Goal: Transaction & Acquisition: Book appointment/travel/reservation

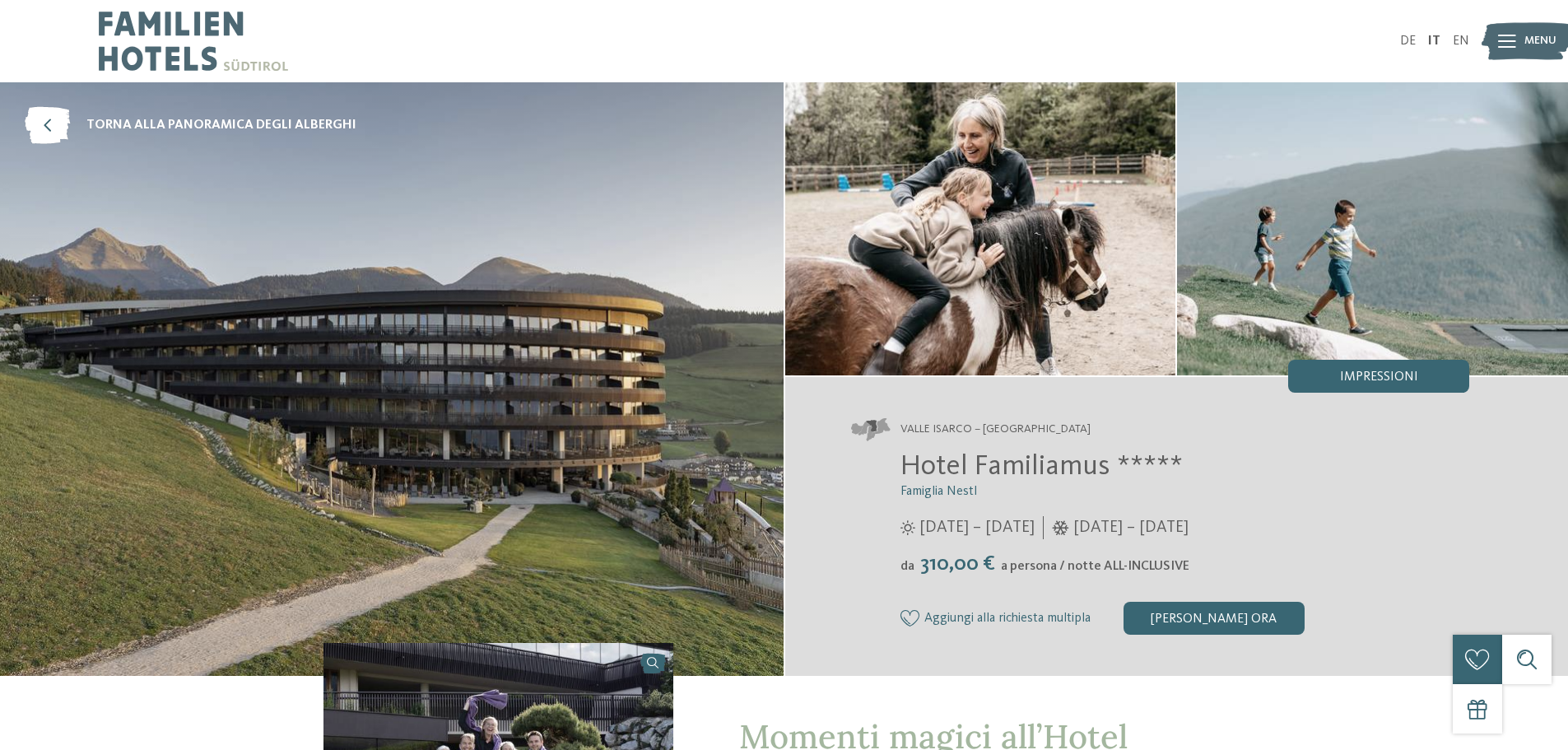
click at [1535, 44] on span "Menu" at bounding box center [1540, 41] width 32 height 16
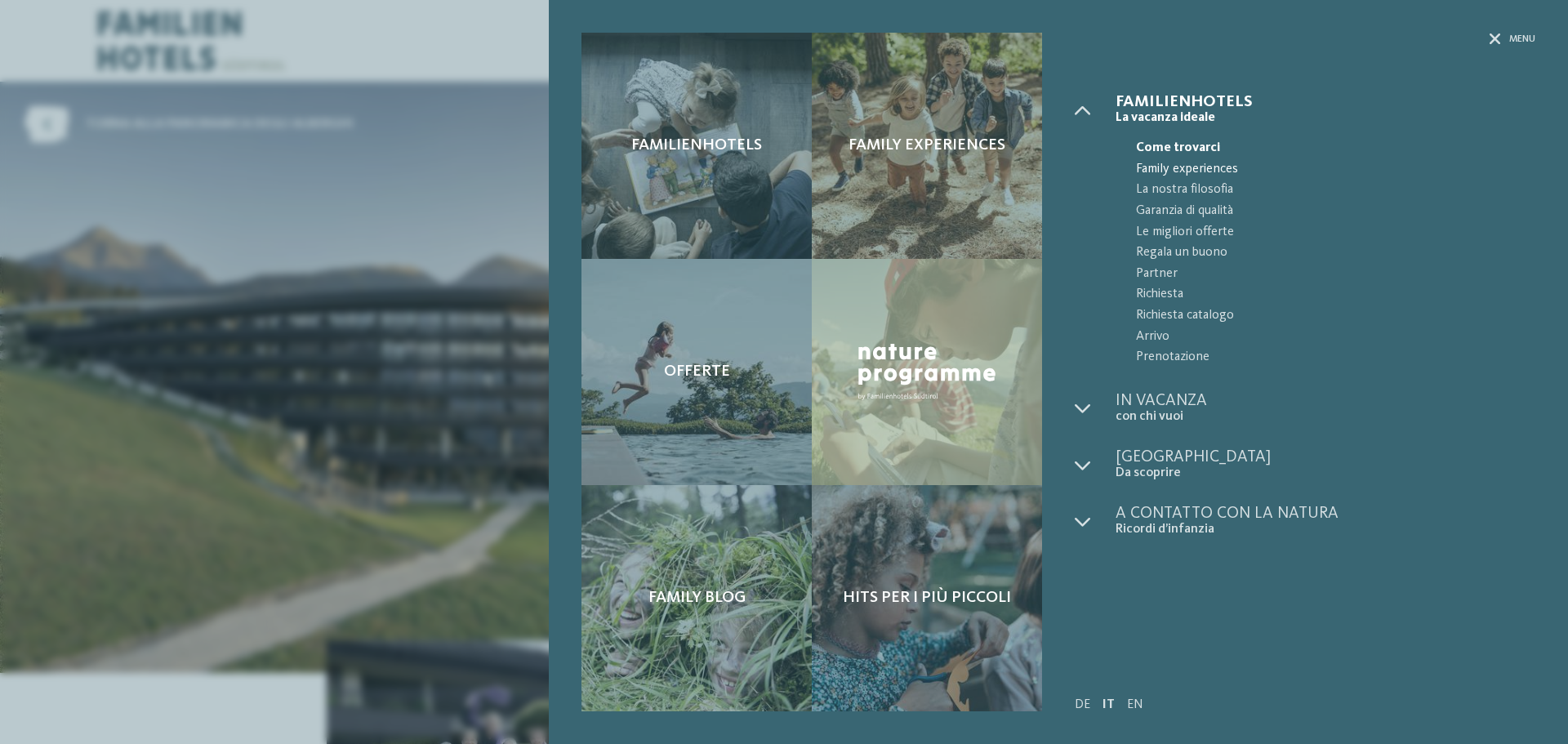
click at [1174, 169] on span "Family experiences" at bounding box center [1335, 169] width 399 height 21
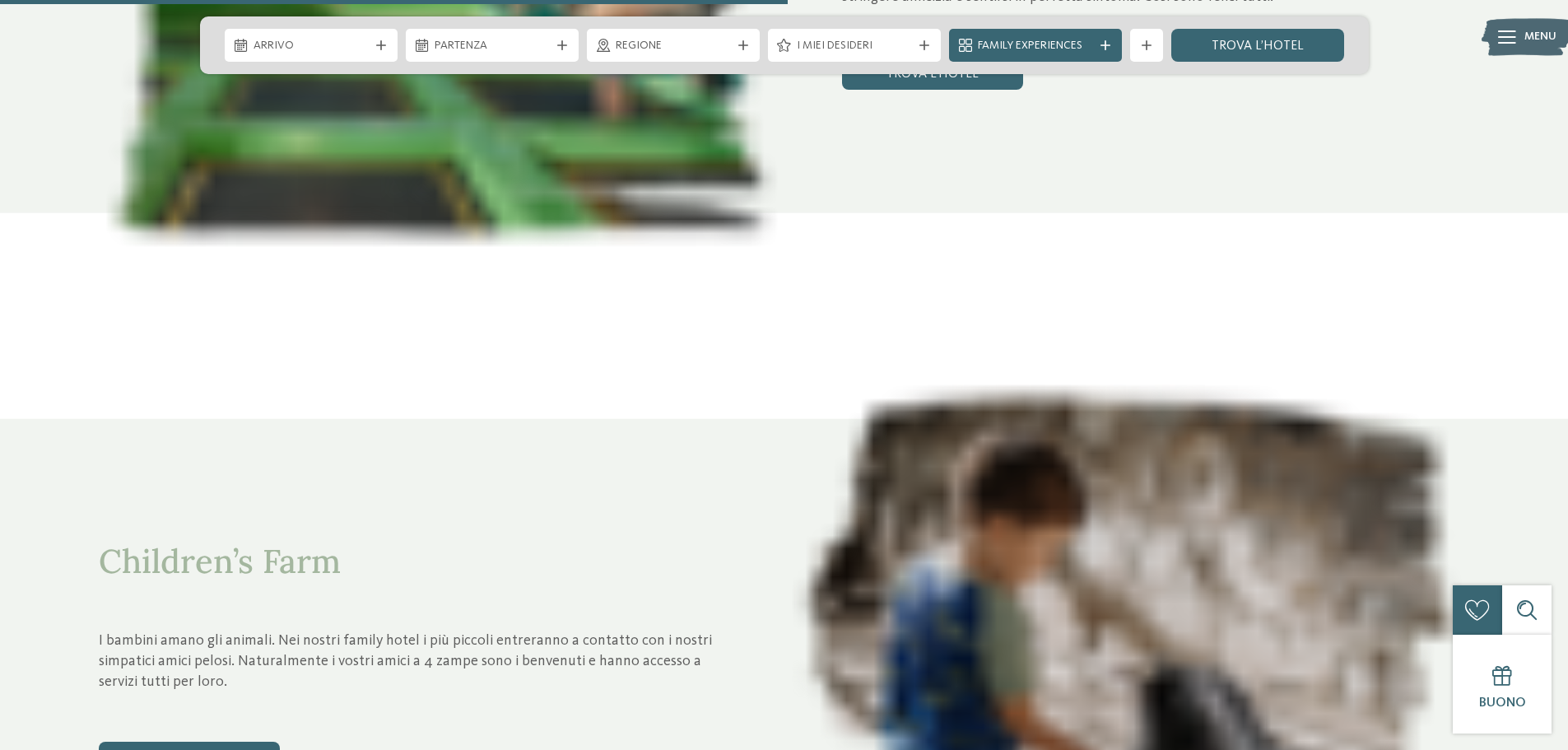
scroll to position [4115, 0]
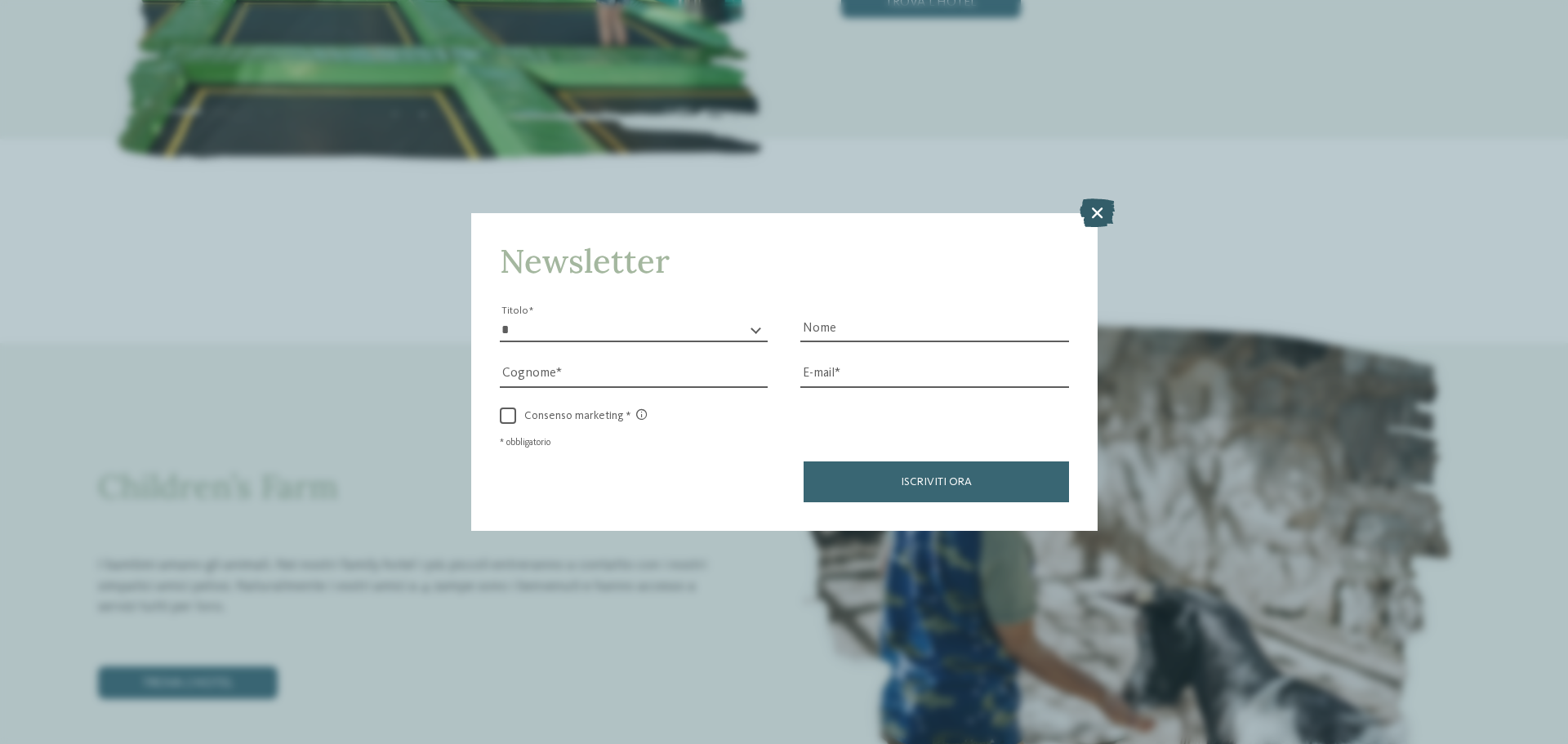
click at [1108, 215] on icon at bounding box center [1098, 212] width 36 height 29
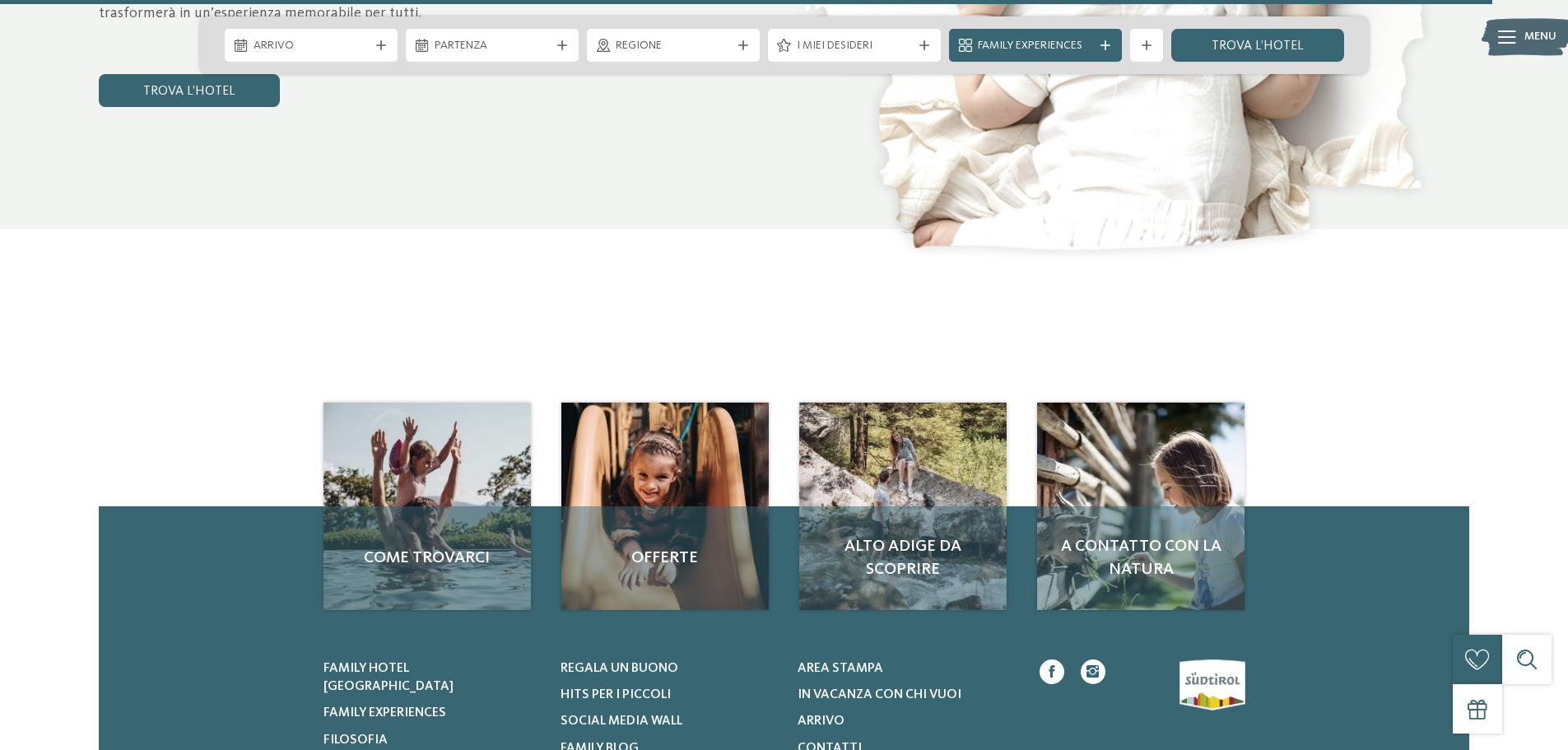
scroll to position [7571, 0]
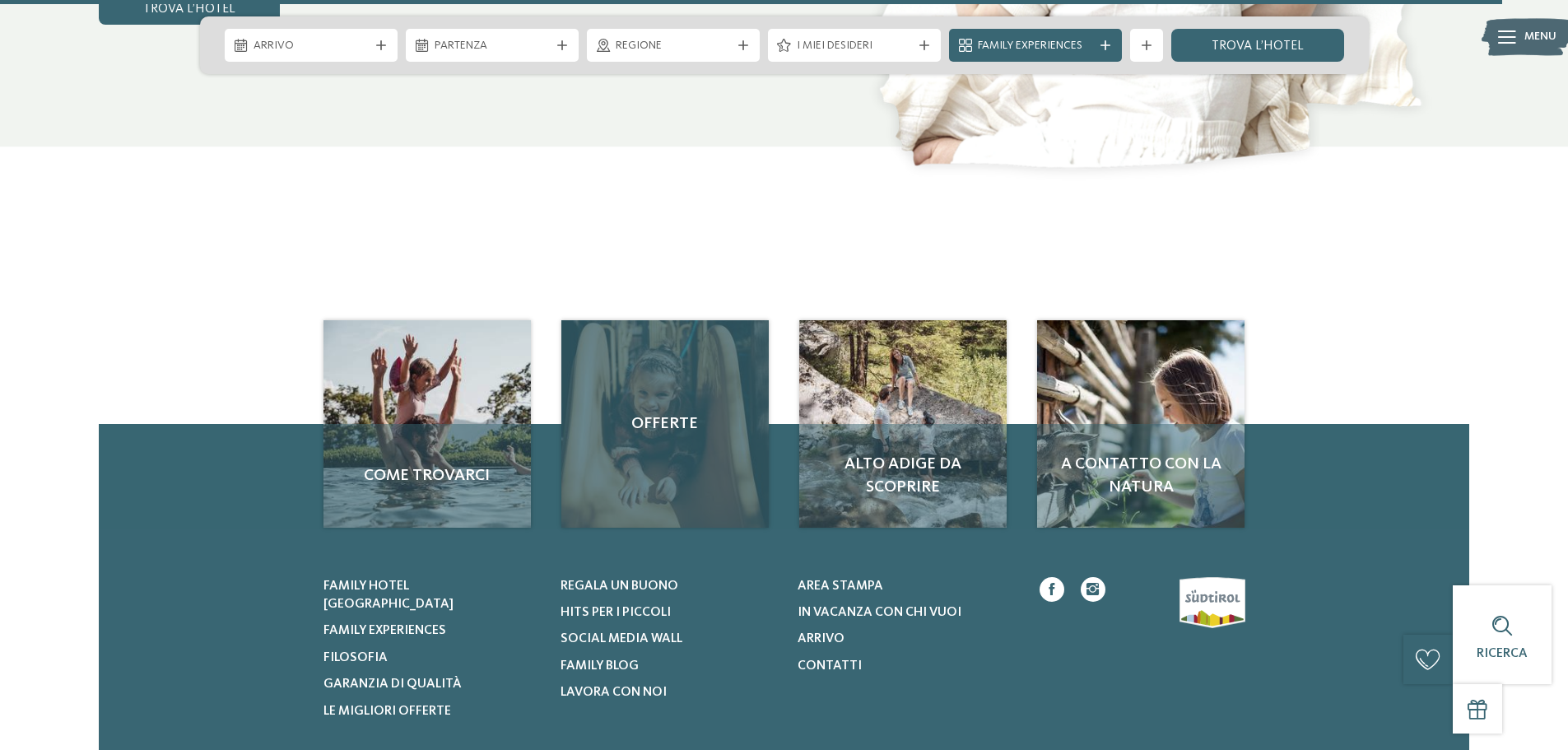
click at [615, 401] on div "Offerte" at bounding box center [665, 424] width 207 height 207
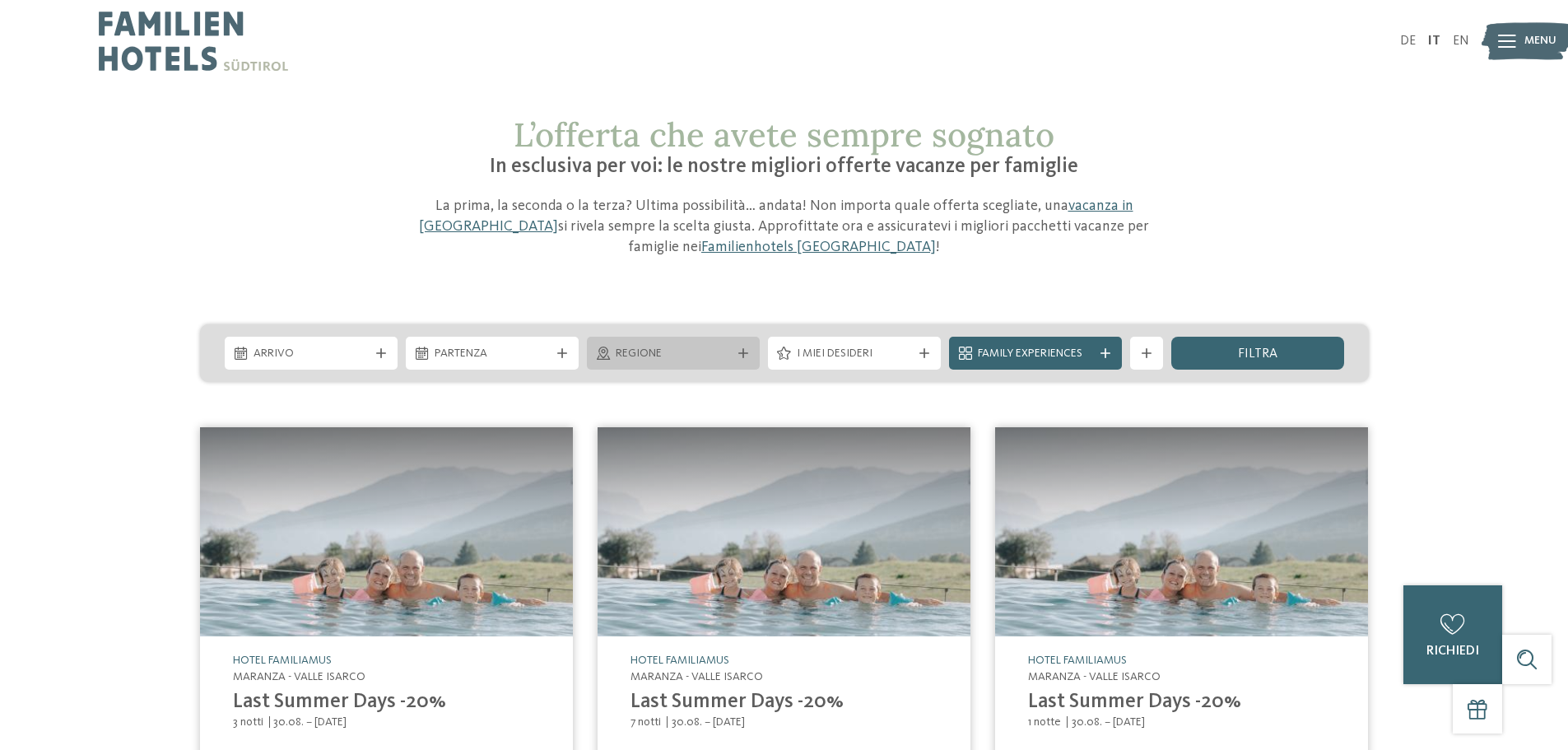
click at [636, 355] on span "Regione" at bounding box center [673, 353] width 115 height 16
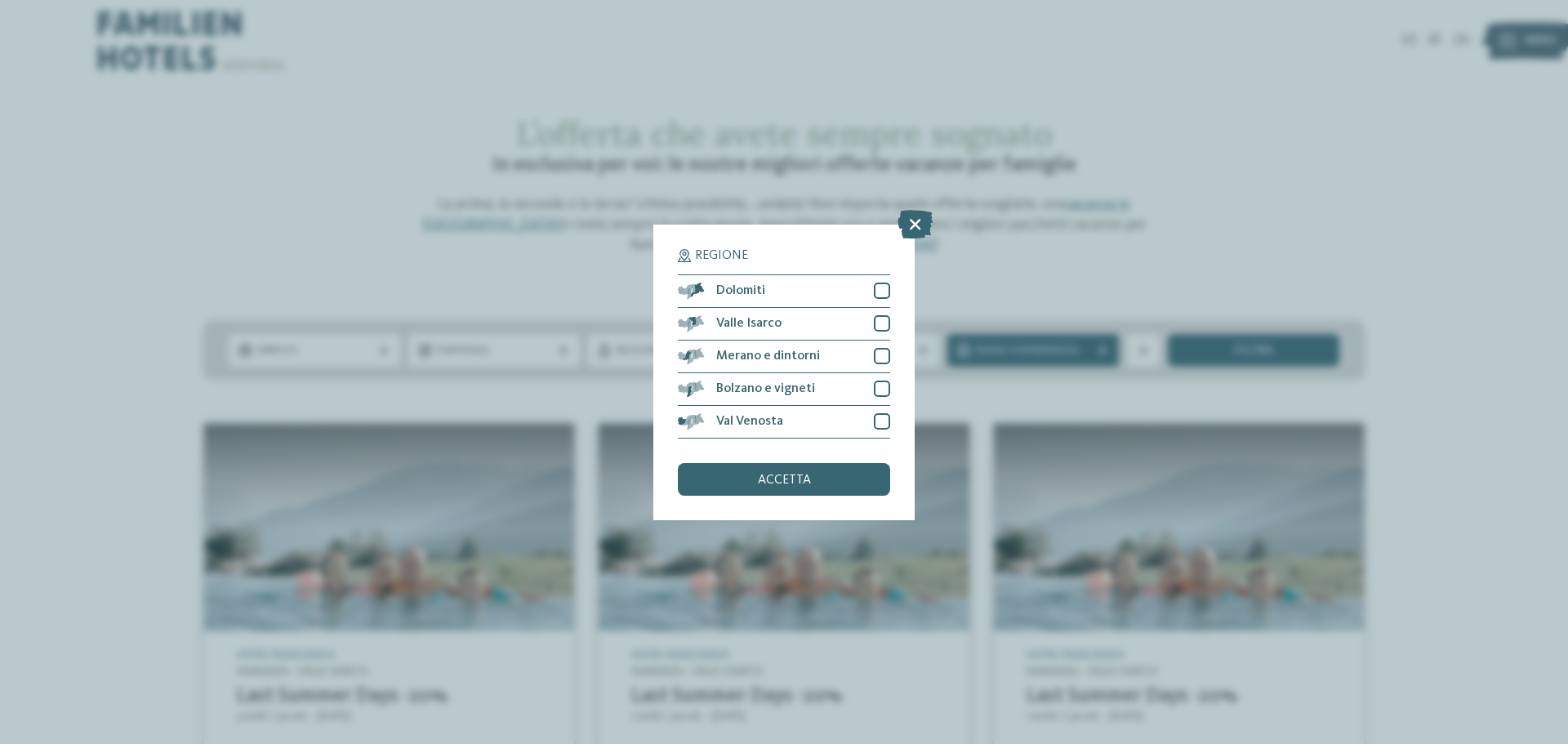
click at [917, 222] on icon at bounding box center [915, 223] width 36 height 29
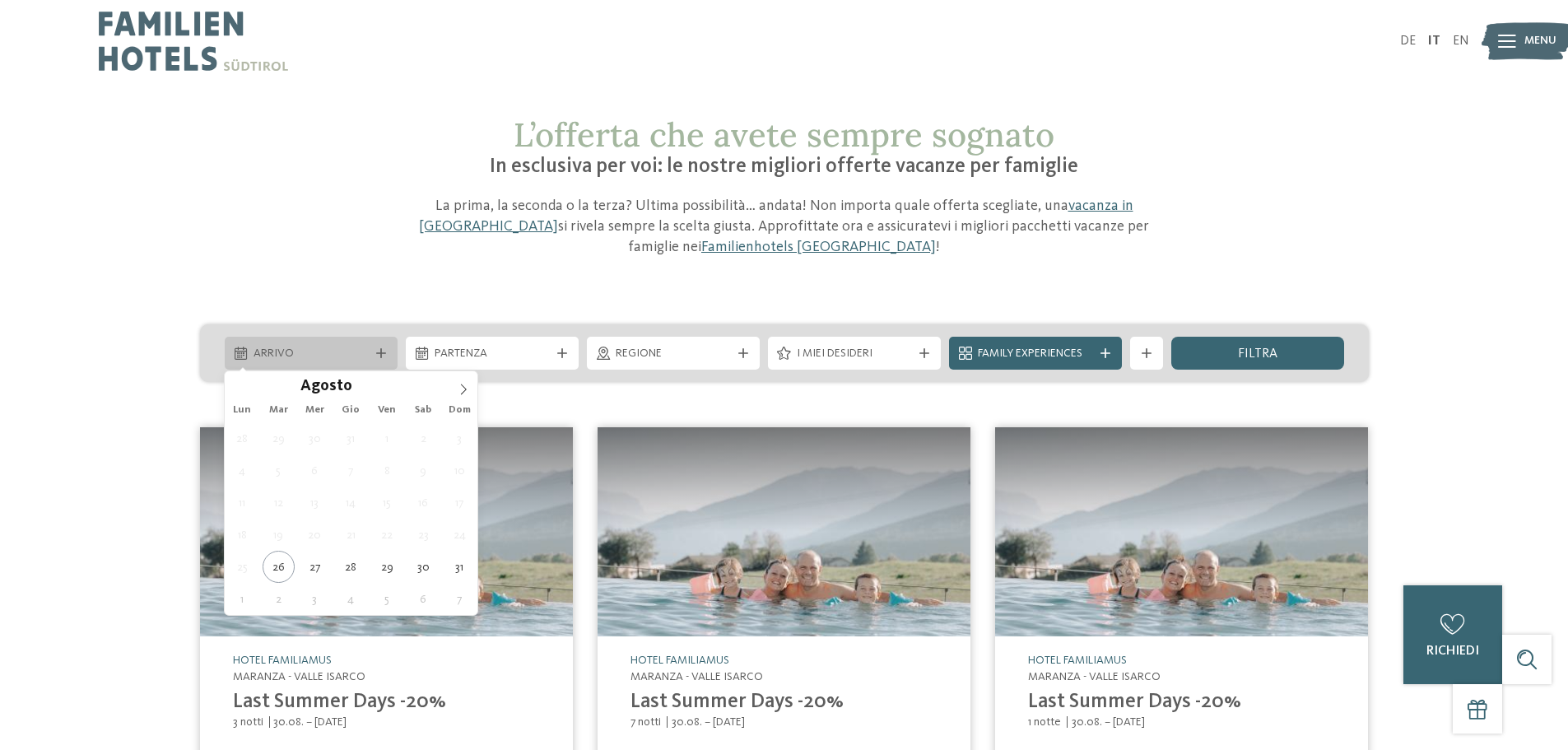
click at [327, 351] on span "Arrivo" at bounding box center [311, 353] width 115 height 16
click at [460, 385] on icon at bounding box center [464, 389] width 11 height 11
click at [461, 385] on icon at bounding box center [464, 389] width 11 height 11
type div "24.10.2025"
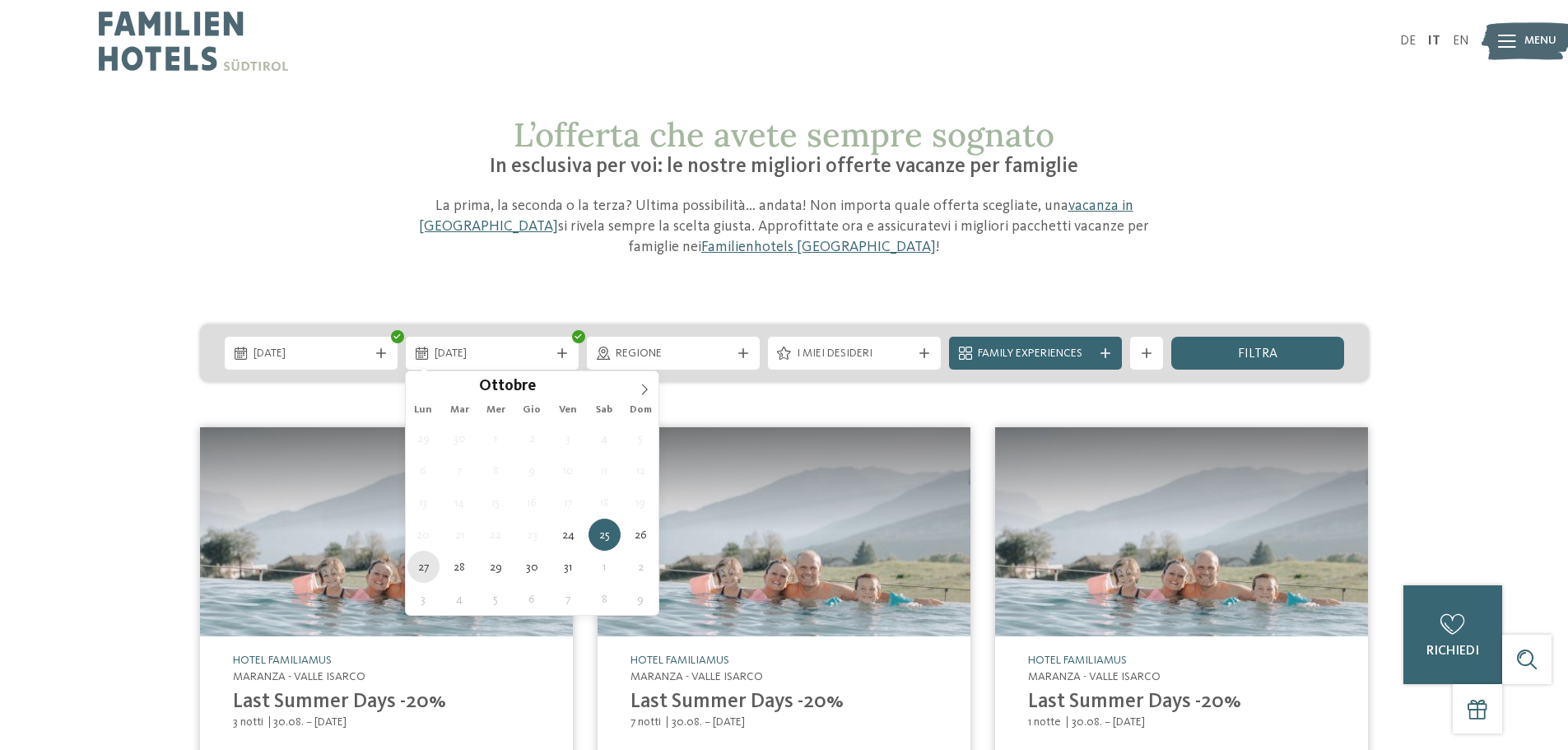
type div "27.10.2025"
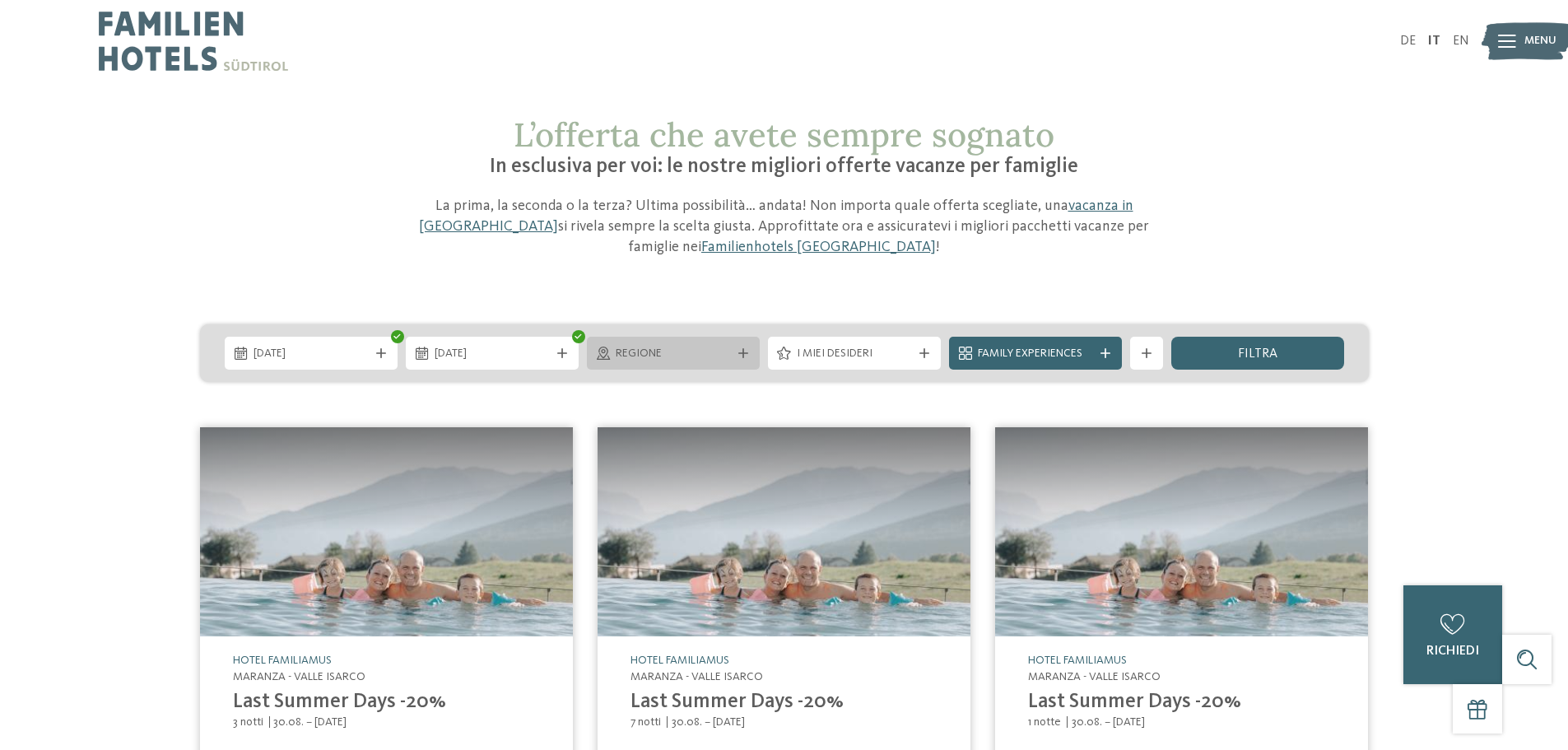
click at [646, 356] on span "Regione" at bounding box center [673, 353] width 115 height 16
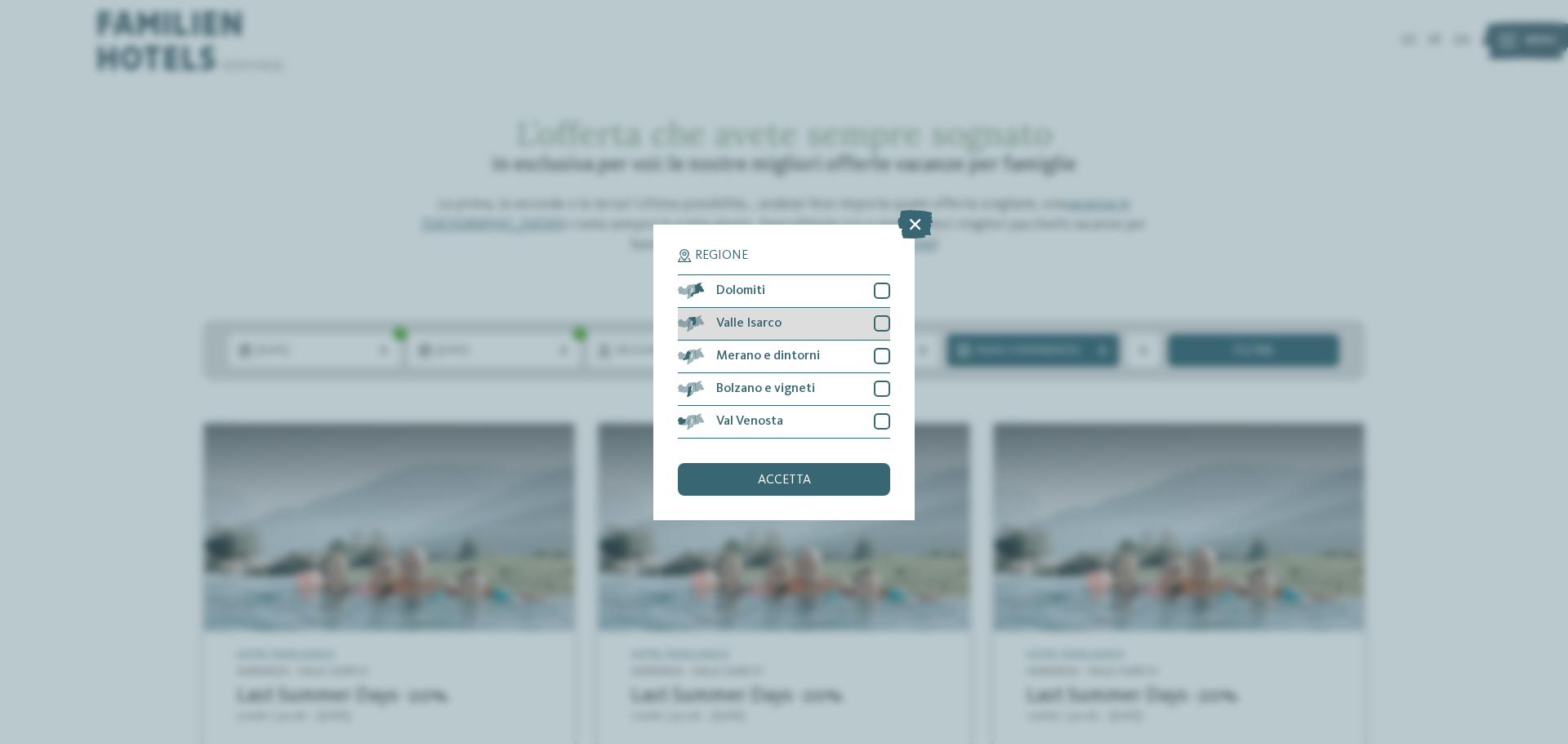
click at [878, 326] on div at bounding box center [881, 322] width 16 height 16
click at [851, 471] on div "accetta" at bounding box center [784, 479] width 212 height 33
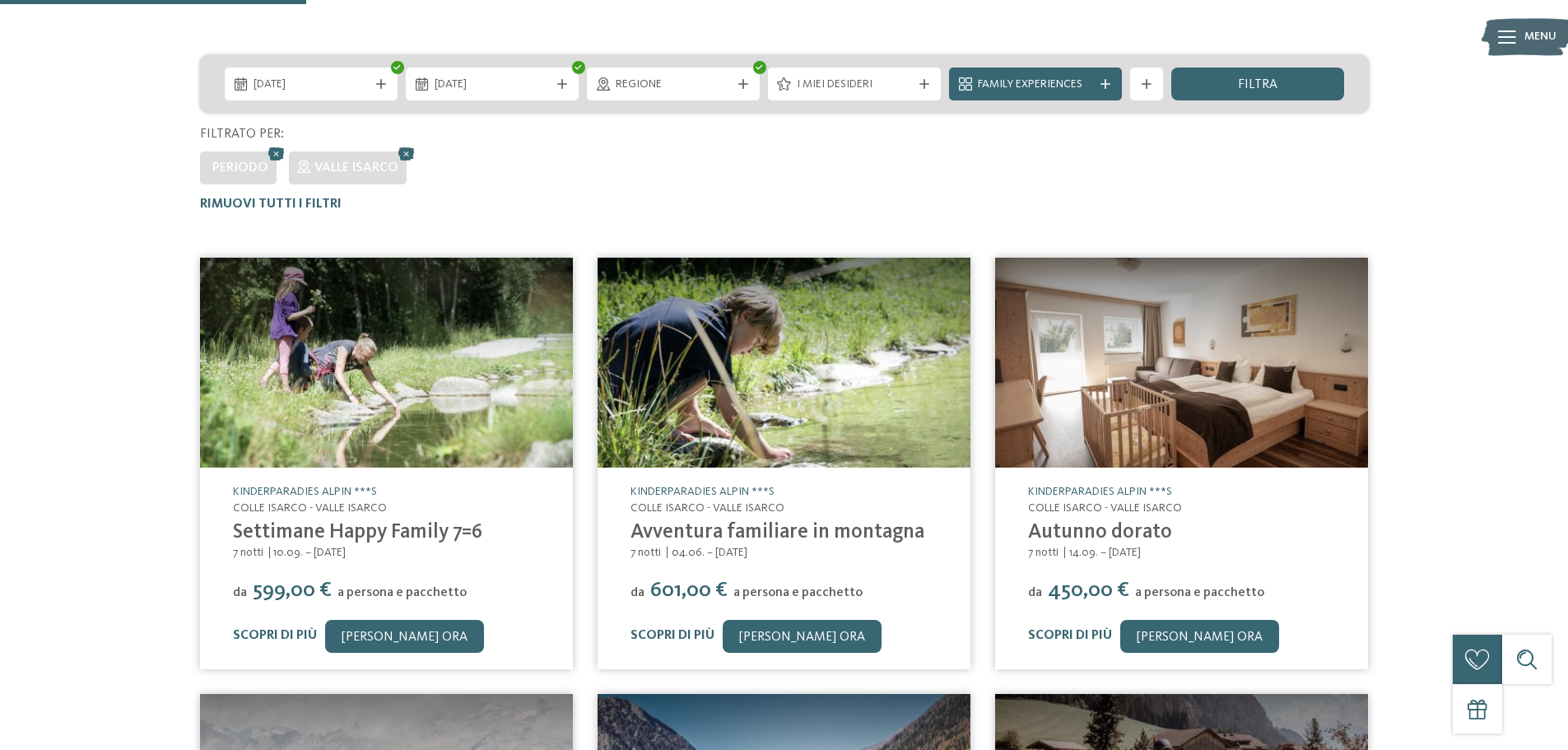
scroll to position [12, 0]
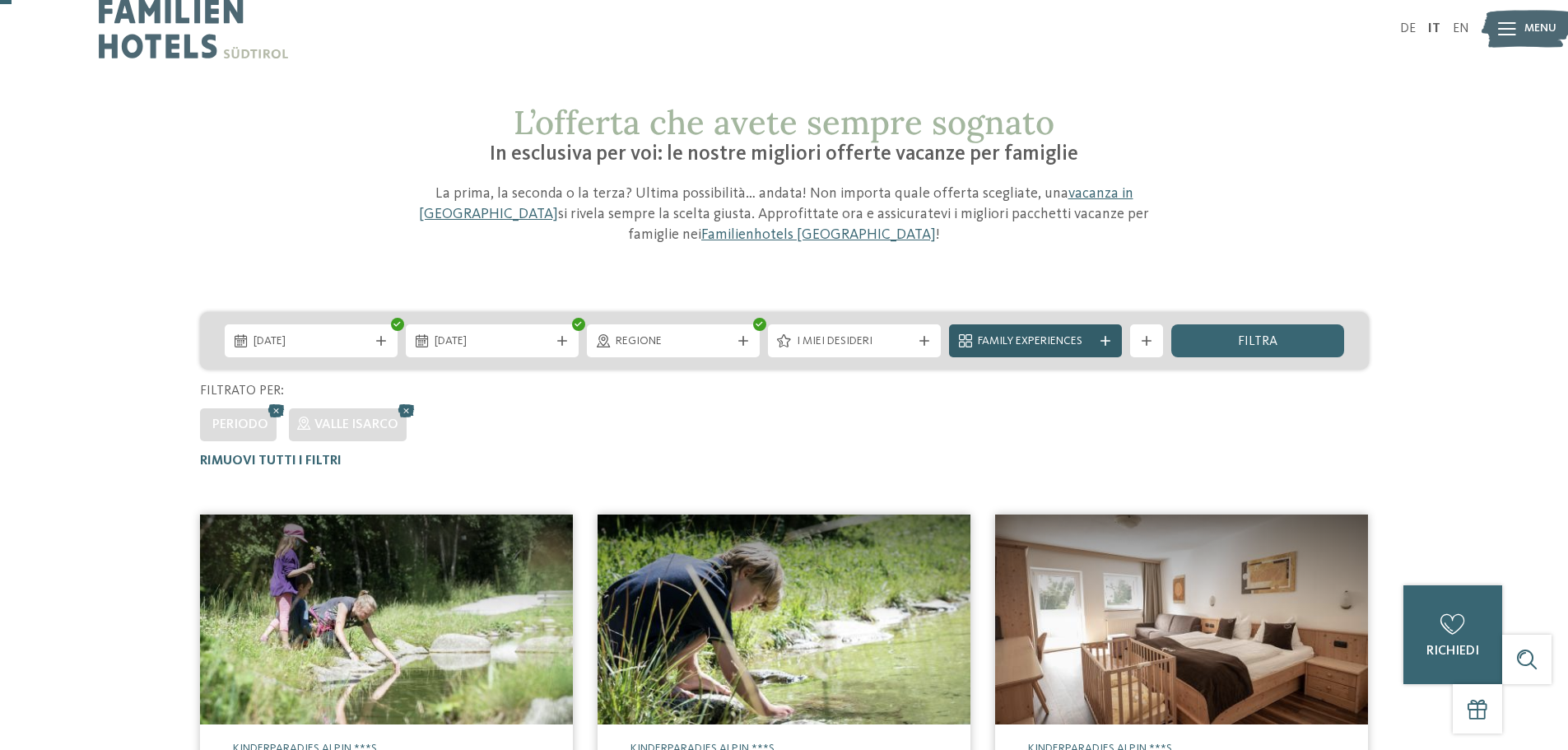
click at [1098, 345] on div at bounding box center [1104, 340] width 16 height 9
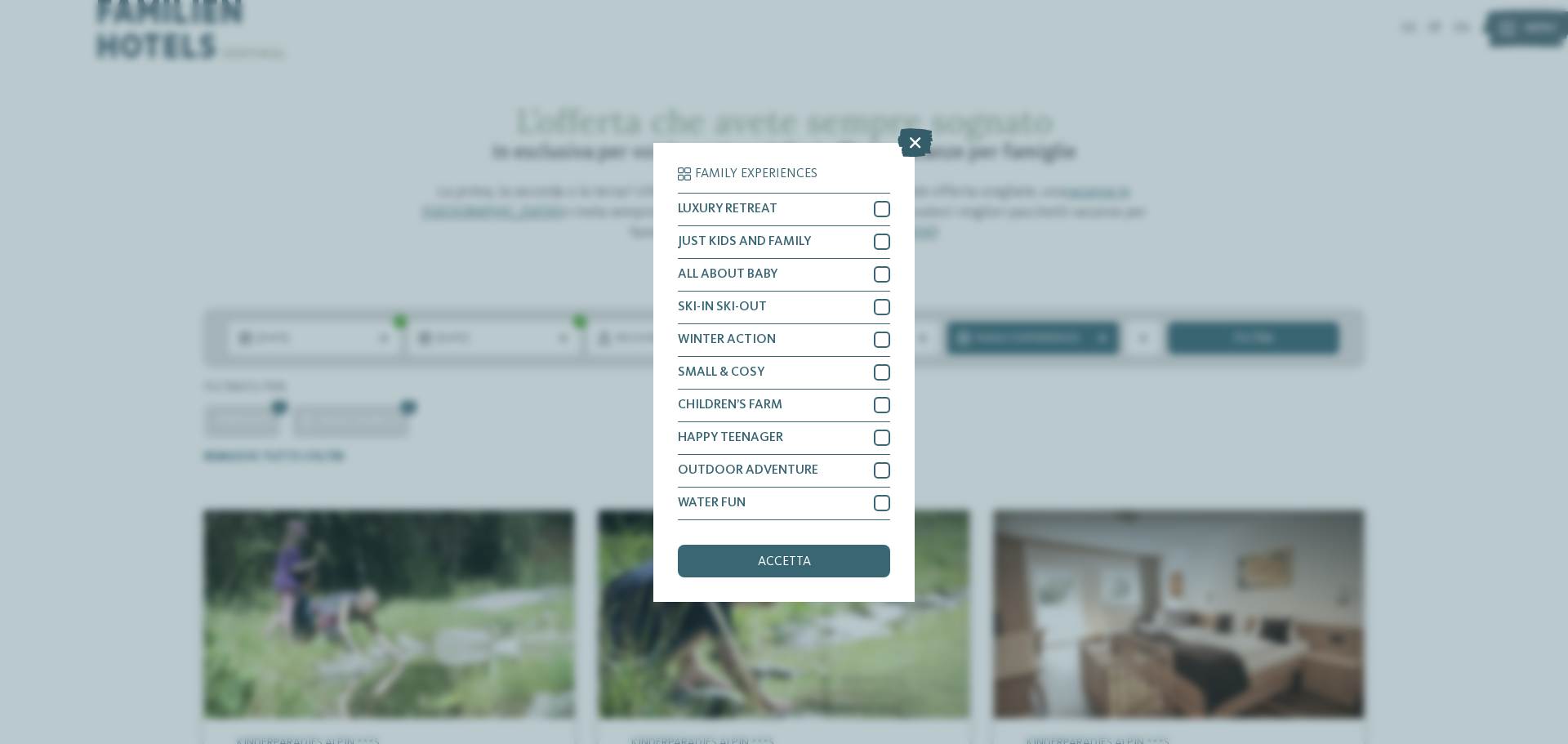
click at [919, 152] on icon at bounding box center [915, 141] width 36 height 29
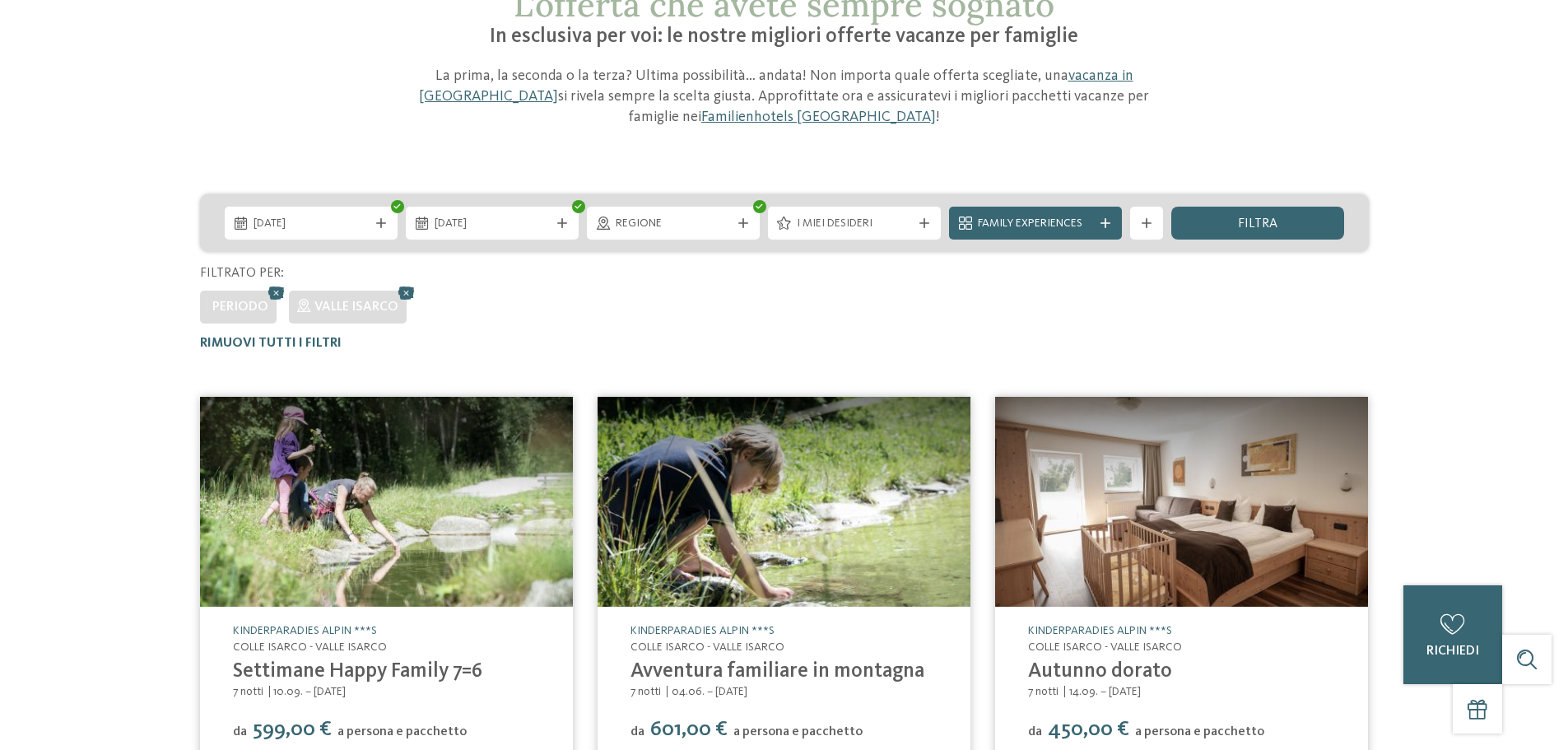
scroll to position [0, 0]
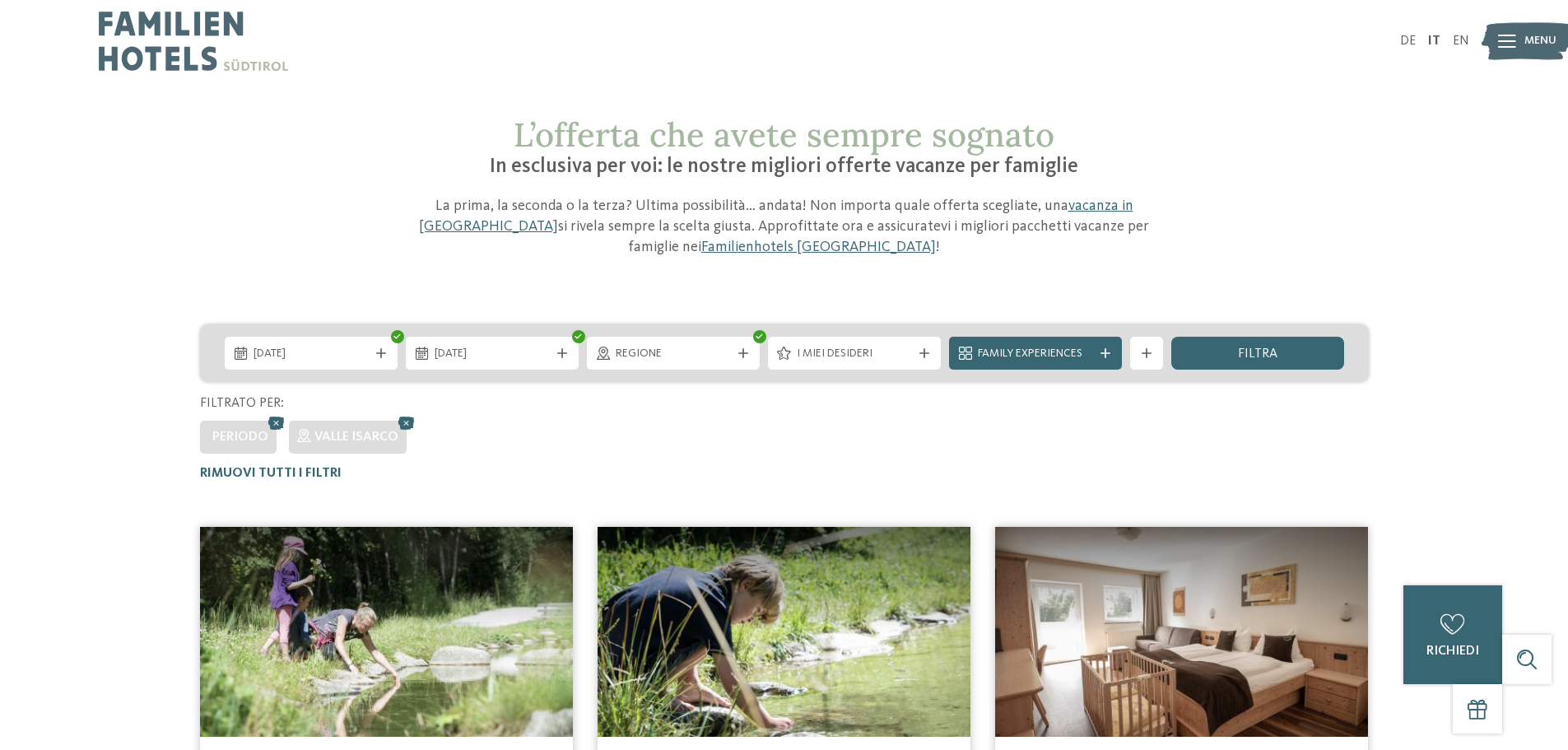
click at [181, 53] on img at bounding box center [193, 41] width 189 height 82
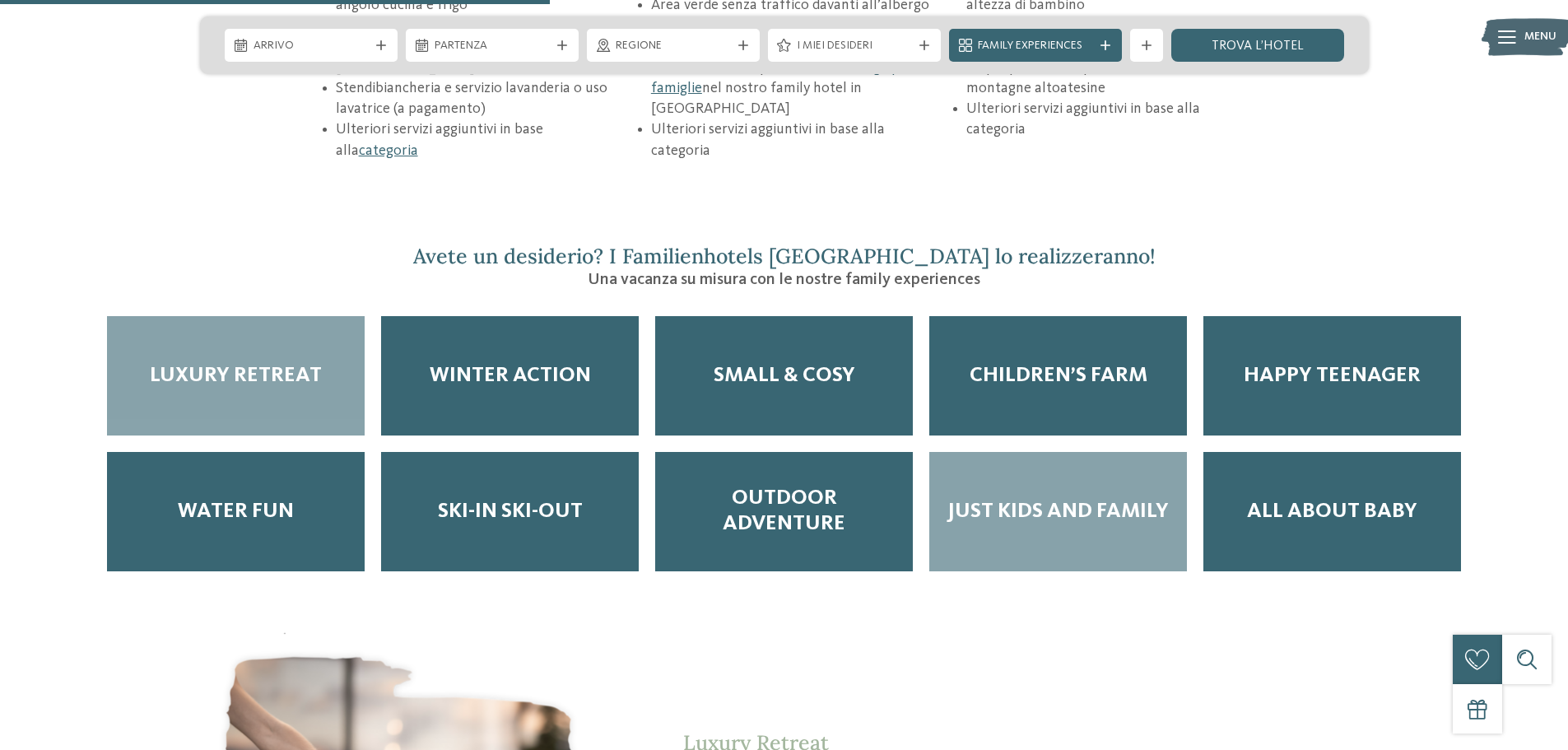
scroll to position [2715, 0]
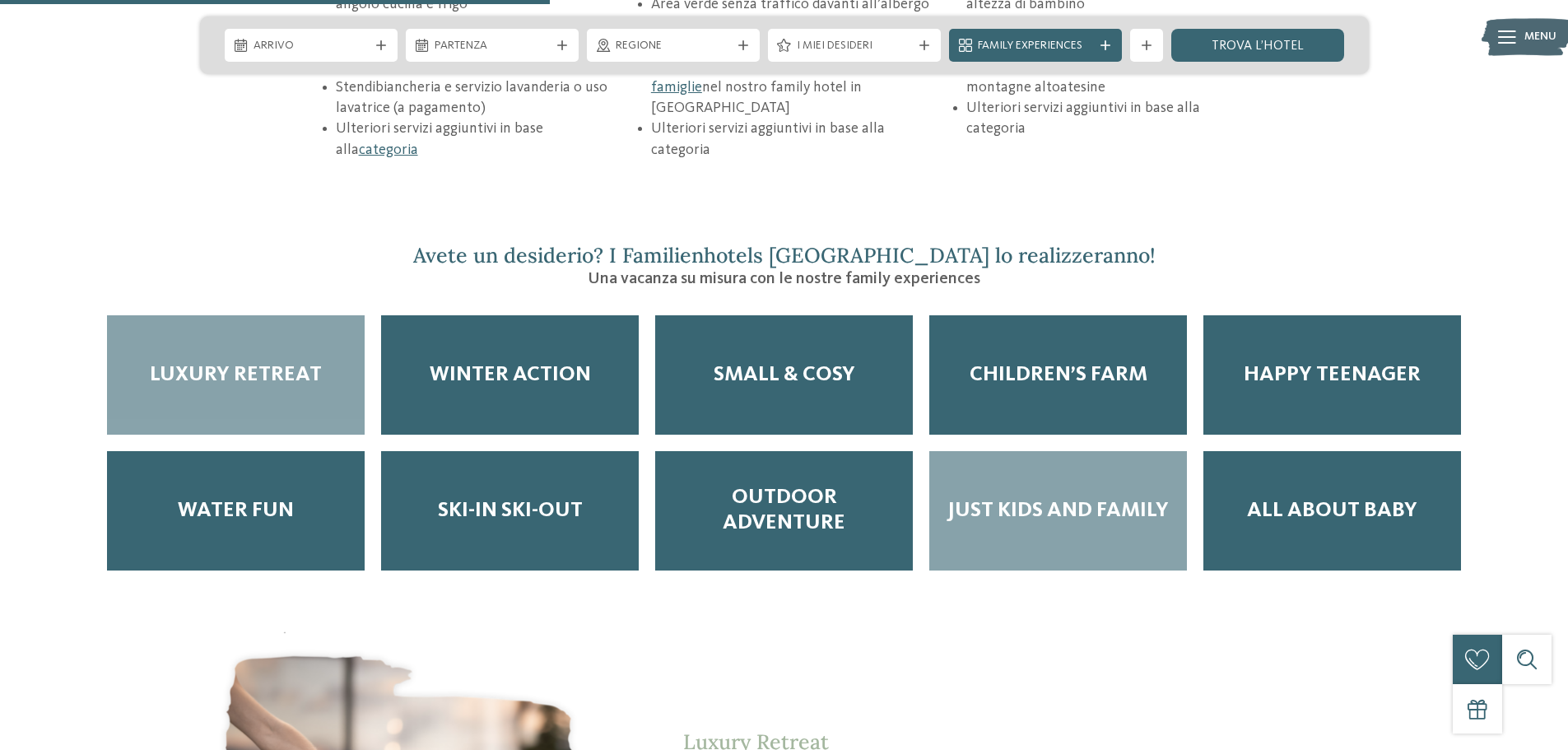
click at [1062, 550] on section "Avete un desiderio? I Familienhotels Südtirol lo realizzeranno! Una vacanza su …" at bounding box center [784, 623] width 1568 height 760
click at [1027, 481] on div "Just kids and family" at bounding box center [1057, 511] width 257 height 120
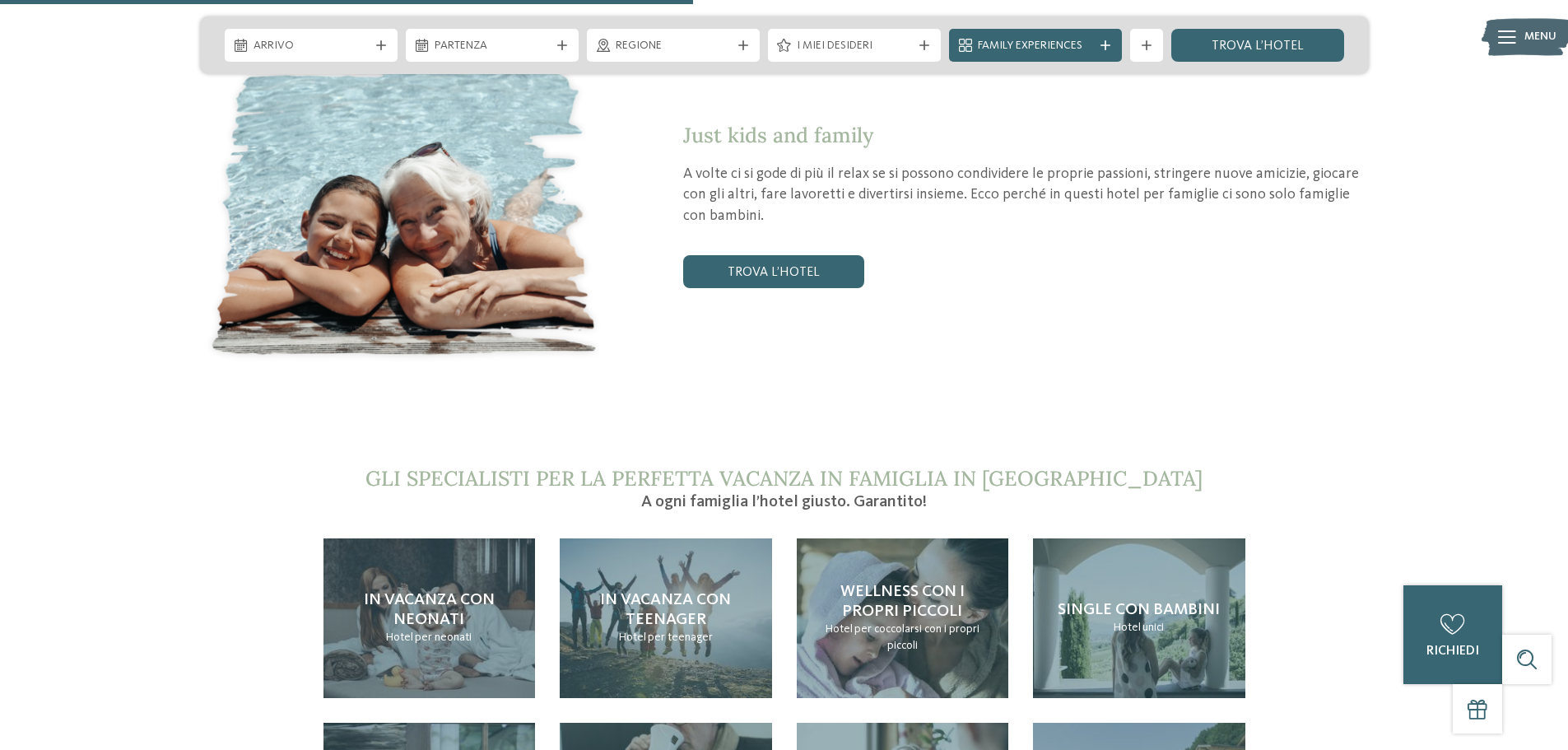
scroll to position [3127, 0]
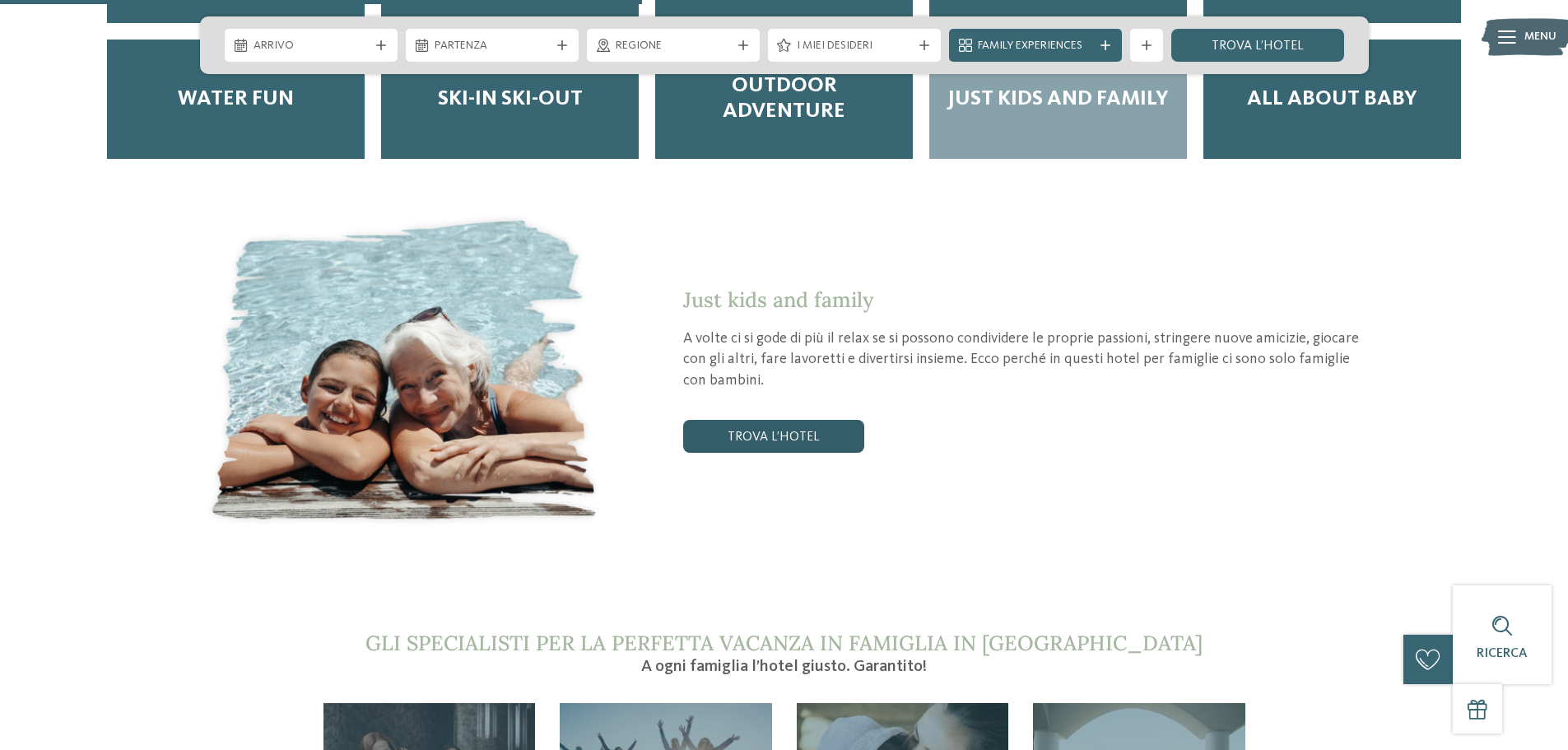
click at [763, 419] on link "trova l’hotel" at bounding box center [774, 435] width 181 height 33
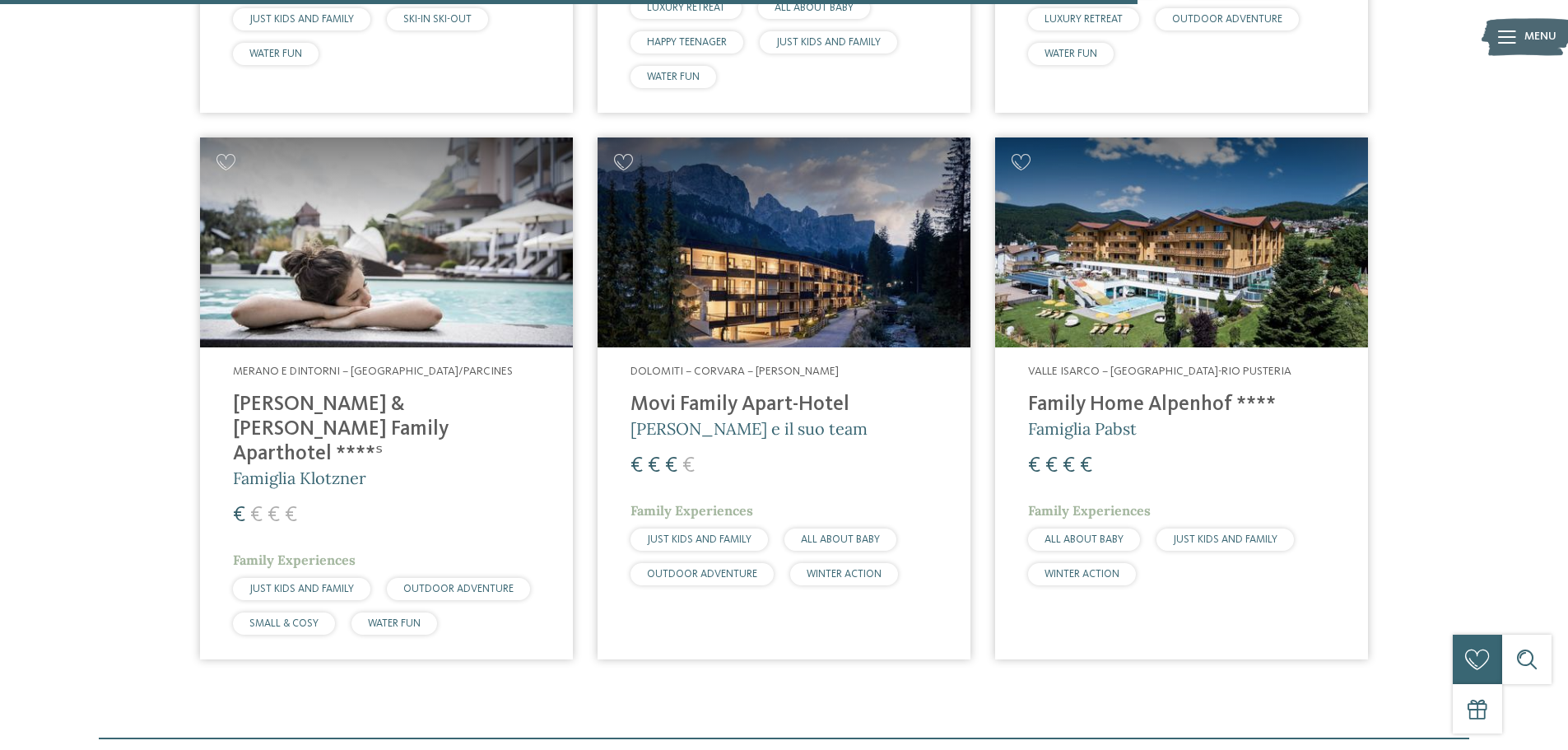
scroll to position [2186, 0]
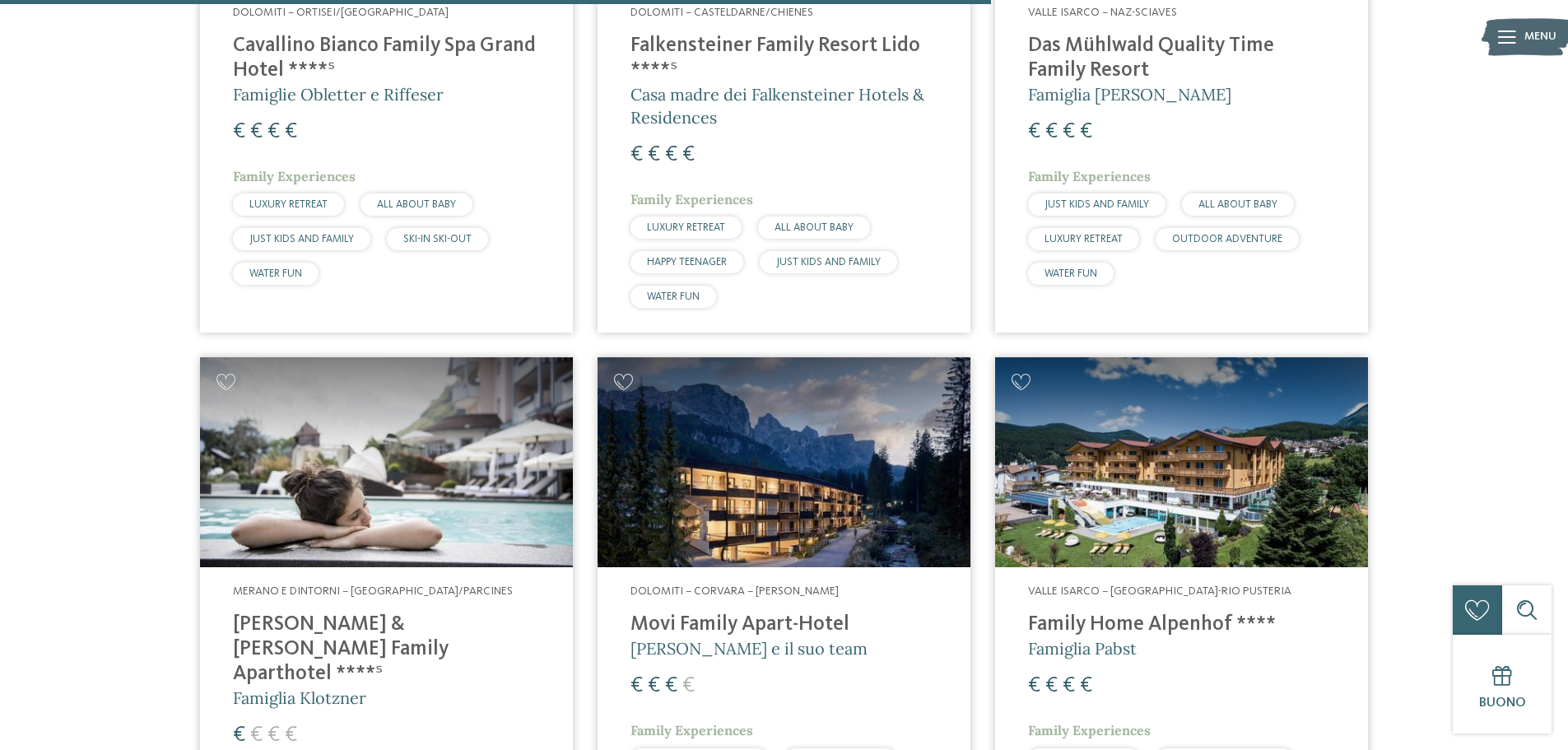
drag, startPoint x: 0, startPoint y: 0, endPoint x: 763, endPoint y: 373, distance: 849.3
